Goal: Task Accomplishment & Management: Use online tool/utility

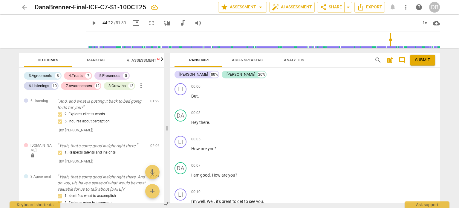
scroll to position [4543, 0]
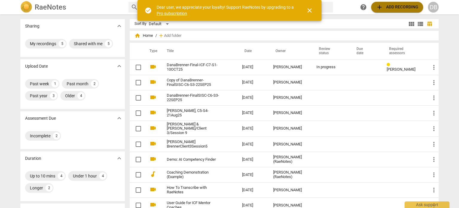
click at [401, 3] on button "add Add recording" at bounding box center [397, 7] width 52 height 11
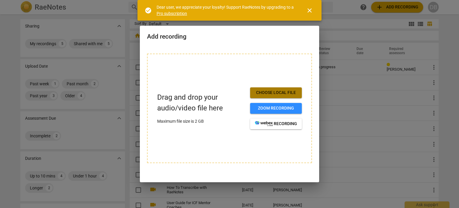
click at [283, 94] on span "Choose local file" at bounding box center [276, 93] width 42 height 6
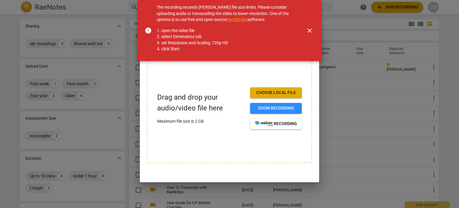
click at [75, 17] on div at bounding box center [229, 104] width 459 height 208
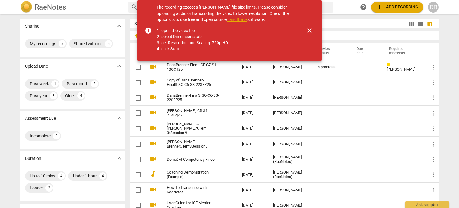
click at [309, 28] on span "close" at bounding box center [309, 30] width 7 height 7
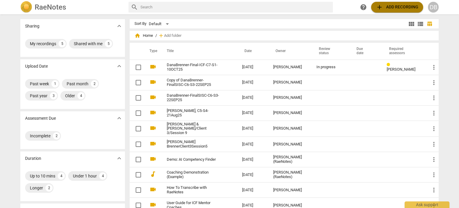
click at [384, 6] on span "add Add recording" at bounding box center [397, 7] width 42 height 7
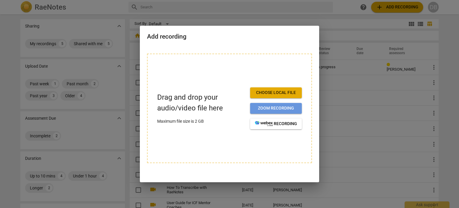
click at [263, 106] on span "Zoom recording" at bounding box center [276, 108] width 42 height 6
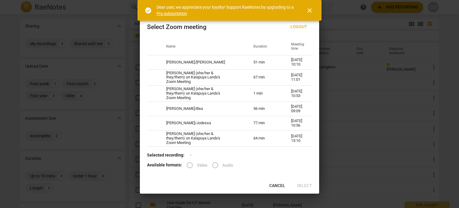
click at [310, 7] on span "close" at bounding box center [309, 10] width 7 height 7
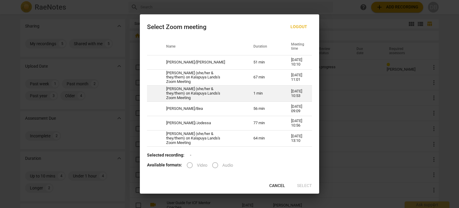
click at [212, 99] on td "Dana Brenner (she/her & they/them) on Kalapuya Lands's Zoom Meeting" at bounding box center [202, 94] width 87 height 16
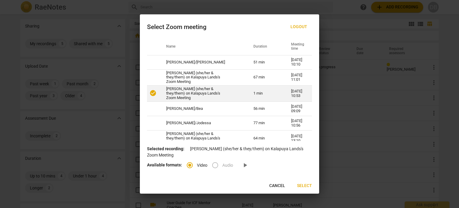
radio input "true"
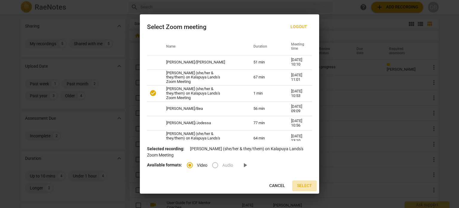
click at [304, 186] on span "Select" at bounding box center [304, 186] width 15 height 6
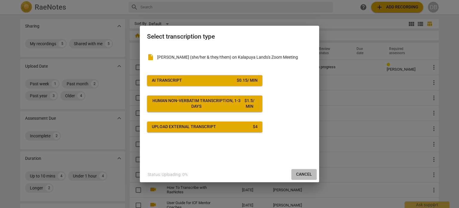
click at [301, 174] on span "Cancel" at bounding box center [304, 174] width 16 height 6
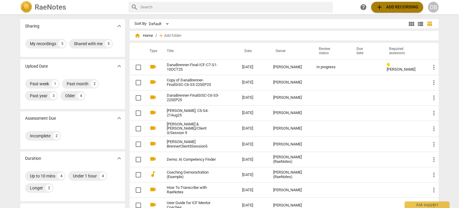
click at [385, 6] on span "add Add recording" at bounding box center [397, 7] width 42 height 7
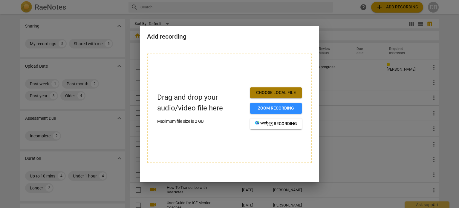
click at [267, 94] on span "Choose local file" at bounding box center [276, 93] width 42 height 6
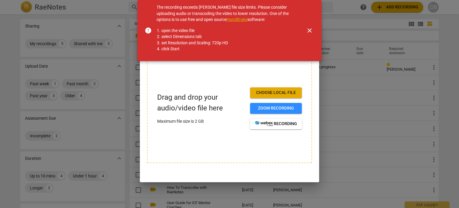
click at [311, 32] on span "close" at bounding box center [309, 30] width 7 height 7
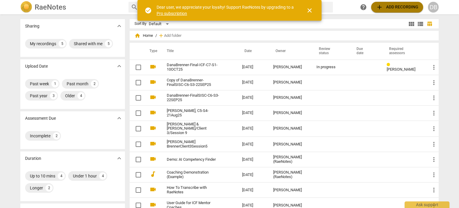
click at [391, 8] on span "add Add recording" at bounding box center [397, 7] width 42 height 7
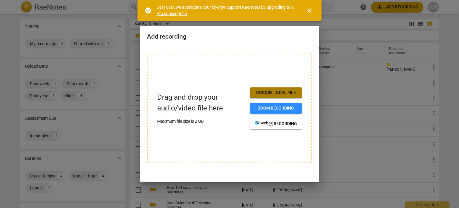
click at [279, 91] on span "Choose local file" at bounding box center [276, 93] width 42 height 6
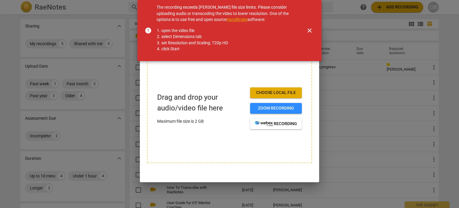
click at [312, 31] on span "close" at bounding box center [309, 30] width 7 height 7
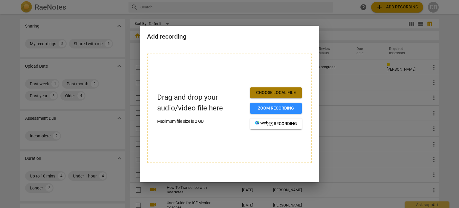
click at [280, 93] on span "Choose local file" at bounding box center [276, 93] width 42 height 6
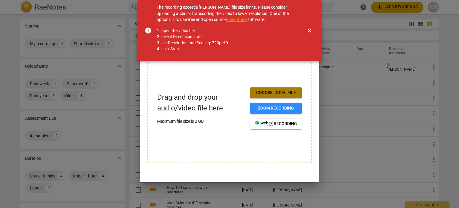
click at [279, 91] on span "Choose local file" at bounding box center [276, 93] width 42 height 6
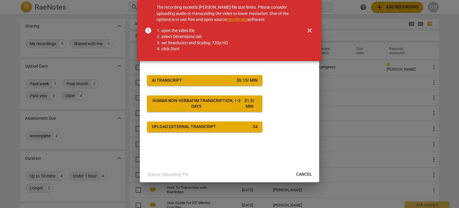
click at [310, 28] on span "close" at bounding box center [309, 30] width 7 height 7
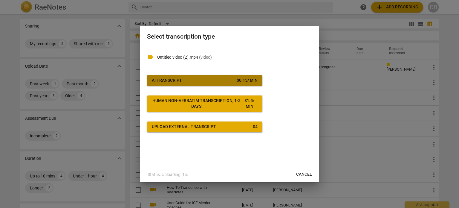
click at [231, 83] on button "AI Transcript $ 0.15 / min" at bounding box center [204, 80] width 115 height 11
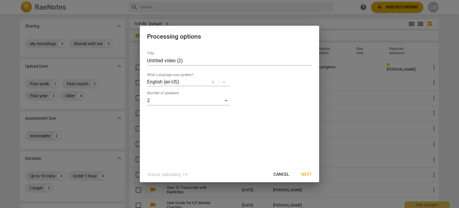
click at [306, 173] on span "Next" at bounding box center [306, 174] width 11 height 6
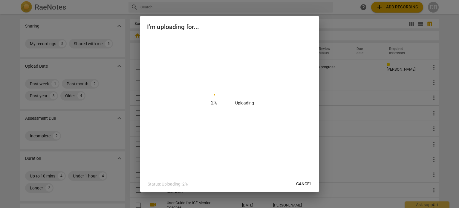
click at [245, 62] on div "2 % Uploading" at bounding box center [229, 103] width 165 height 132
click at [226, 82] on div "2 % Uploading" at bounding box center [229, 103] width 165 height 132
click at [241, 104] on p "Uploading" at bounding box center [244, 103] width 19 height 6
click at [266, 142] on div "56 % Uploading" at bounding box center [229, 103] width 165 height 132
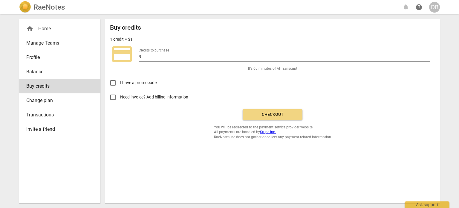
click at [263, 113] on span "Checkout" at bounding box center [273, 115] width 50 height 6
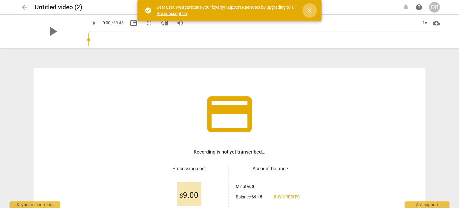
click at [311, 8] on span "close" at bounding box center [309, 10] width 7 height 7
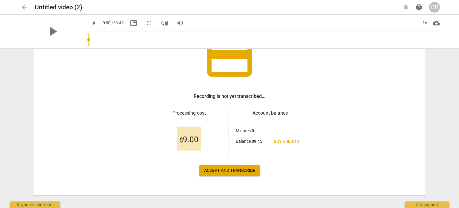
scroll to position [62, 0]
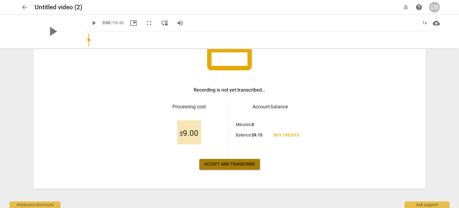
click at [244, 164] on span "Accept and transcribe" at bounding box center [229, 164] width 51 height 6
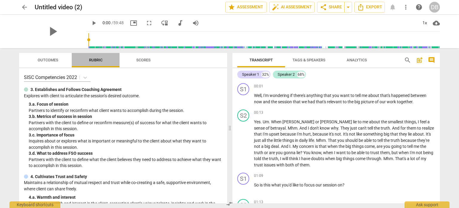
click at [97, 59] on span "Rubric" at bounding box center [95, 60] width 13 height 4
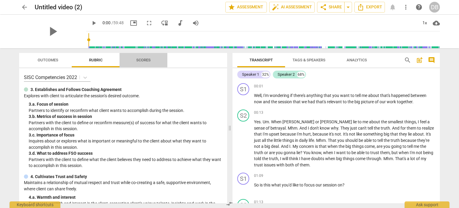
click at [143, 58] on span "Scores" at bounding box center [143, 60] width 14 height 4
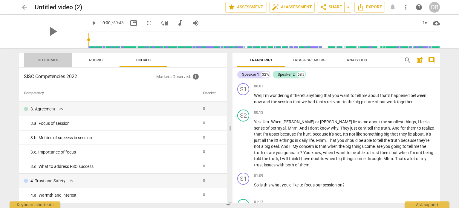
click at [50, 60] on span "Outcomes" at bounding box center [48, 60] width 21 height 4
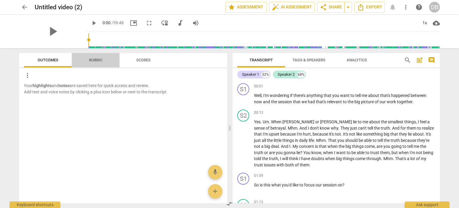
click at [91, 61] on span "Rubric" at bounding box center [95, 60] width 13 height 4
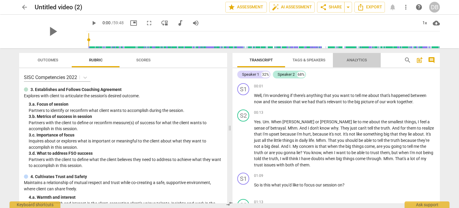
click at [350, 60] on span "Analytics" at bounding box center [357, 60] width 20 height 4
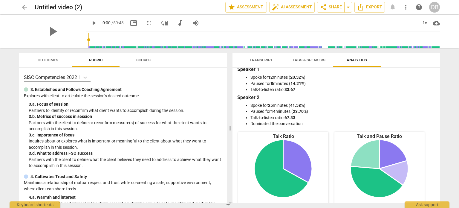
scroll to position [0, 0]
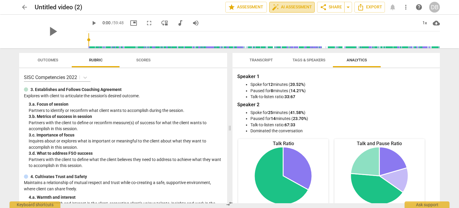
click at [295, 5] on span "auto_fix_high AI Assessment" at bounding box center [292, 7] width 40 height 7
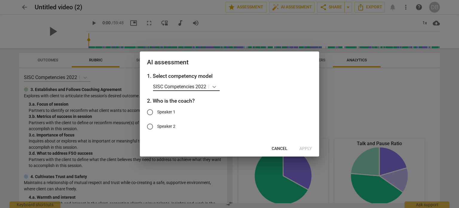
click at [217, 87] on icon at bounding box center [214, 87] width 6 height 6
click at [215, 86] on icon at bounding box center [214, 87] width 6 height 6
click at [149, 113] on input "Speaker 1" at bounding box center [150, 112] width 14 height 14
radio input "true"
click at [279, 147] on span "Cancel" at bounding box center [280, 149] width 16 height 6
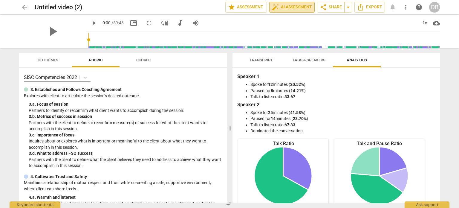
click at [284, 7] on span "auto_fix_high AI Assessment" at bounding box center [292, 7] width 40 height 7
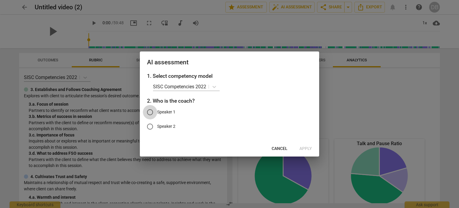
click at [150, 112] on input "Speaker 1" at bounding box center [150, 112] width 14 height 14
radio input "true"
click at [305, 149] on span "Apply" at bounding box center [306, 149] width 13 height 6
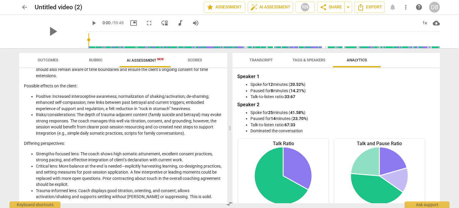
scroll to position [217, 0]
